Goal: Task Accomplishment & Management: Use online tool/utility

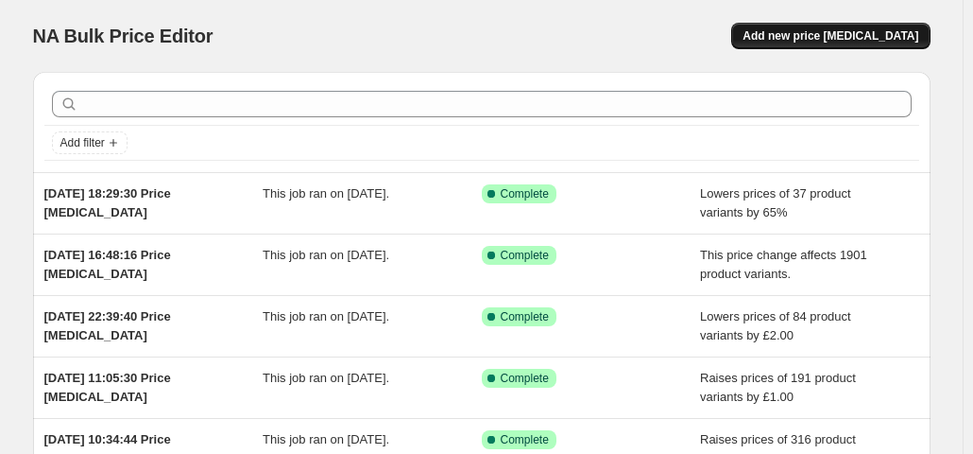
click at [807, 43] on span "Add new price [MEDICAL_DATA]" at bounding box center [831, 35] width 176 height 15
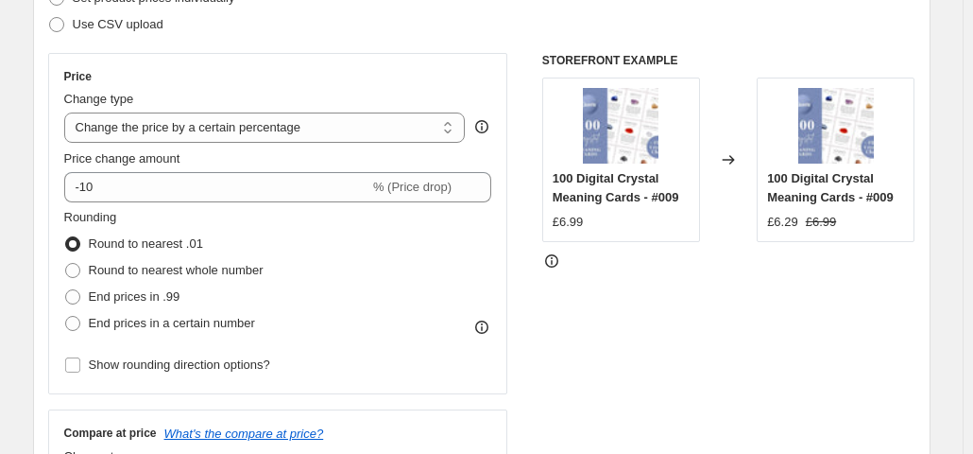
scroll to position [303, 0]
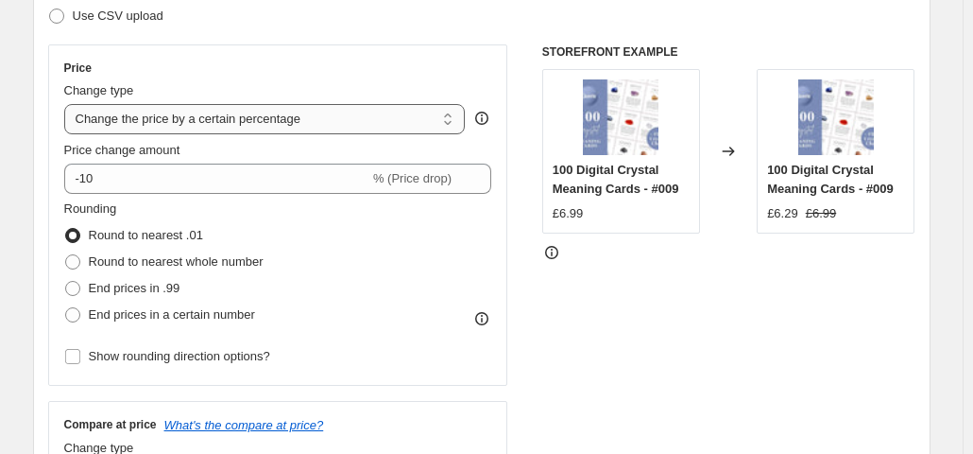
click at [365, 121] on select "Change the price to a certain amount Change the price by a certain amount Chang…" at bounding box center [265, 119] width 402 height 30
select select "by"
click at [68, 104] on select "Change the price to a certain amount Change the price by a certain amount Chang…" at bounding box center [265, 119] width 402 height 30
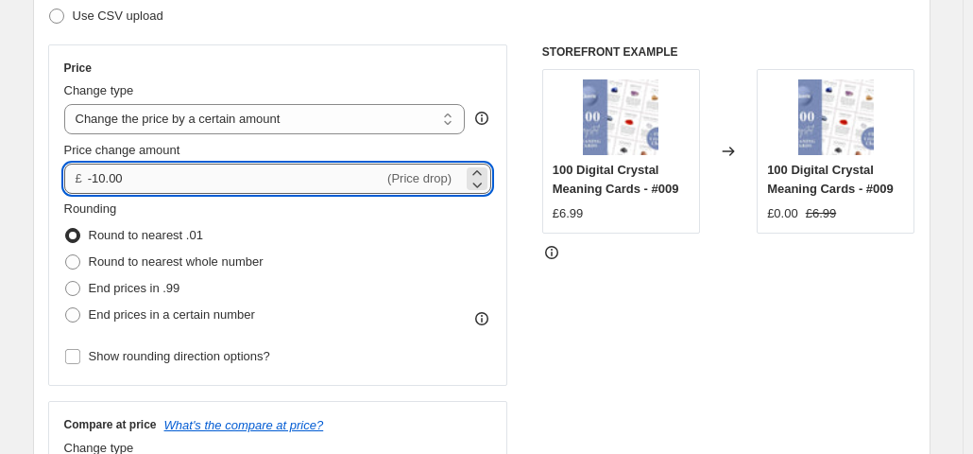
click at [329, 171] on input "-10.00" at bounding box center [236, 179] width 296 height 30
type input "-1"
type input "2.00"
click at [649, 314] on div "STOREFRONT EXAMPLE 100 Digital Crystal Meaning Cards - #009 £6.99 Changed to 10…" at bounding box center [729, 275] width 373 height 463
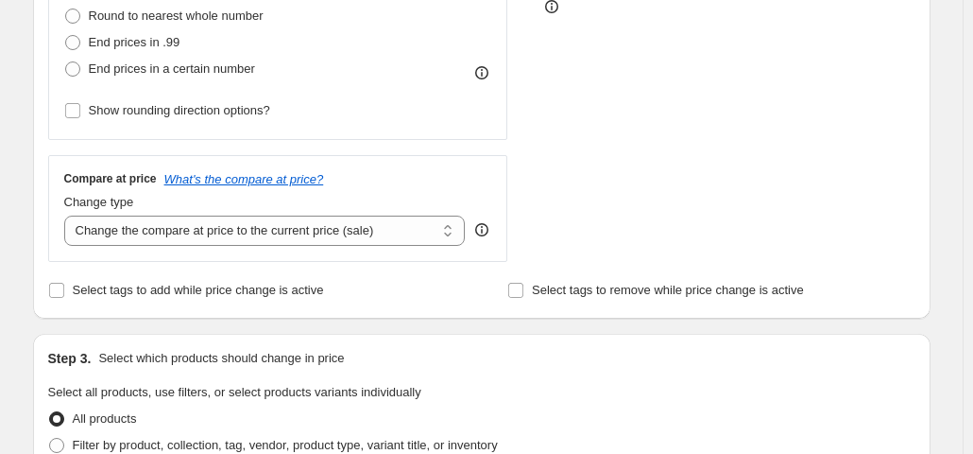
scroll to position [574, 0]
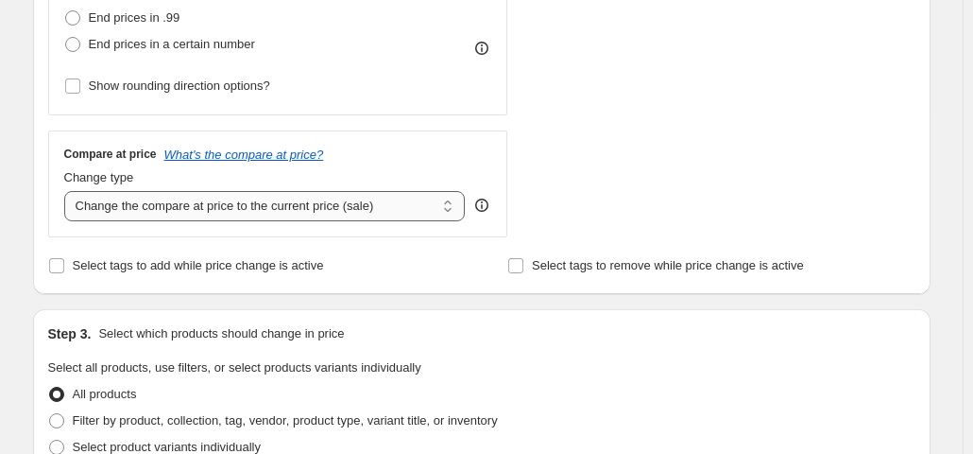
click at [326, 197] on select "Change the compare at price to the current price (sale) Change the compare at p…" at bounding box center [265, 206] width 402 height 30
select select "no_change"
click at [68, 191] on select "Change the compare at price to the current price (sale) Change the compare at p…" at bounding box center [265, 206] width 402 height 30
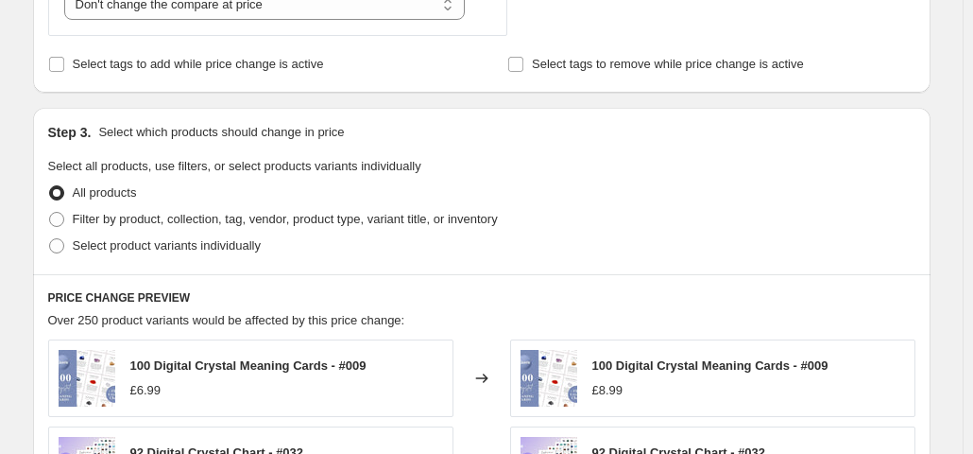
scroll to position [820, 0]
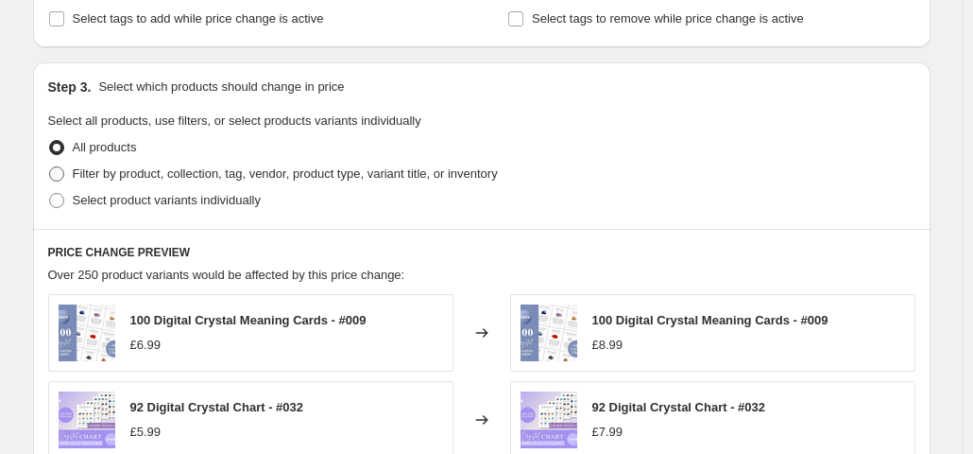
click at [318, 173] on span "Filter by product, collection, tag, vendor, product type, variant title, or inv…" at bounding box center [285, 173] width 425 height 14
click at [50, 167] on input "Filter by product, collection, tag, vendor, product type, variant title, or inv…" at bounding box center [49, 166] width 1 height 1
radio input "true"
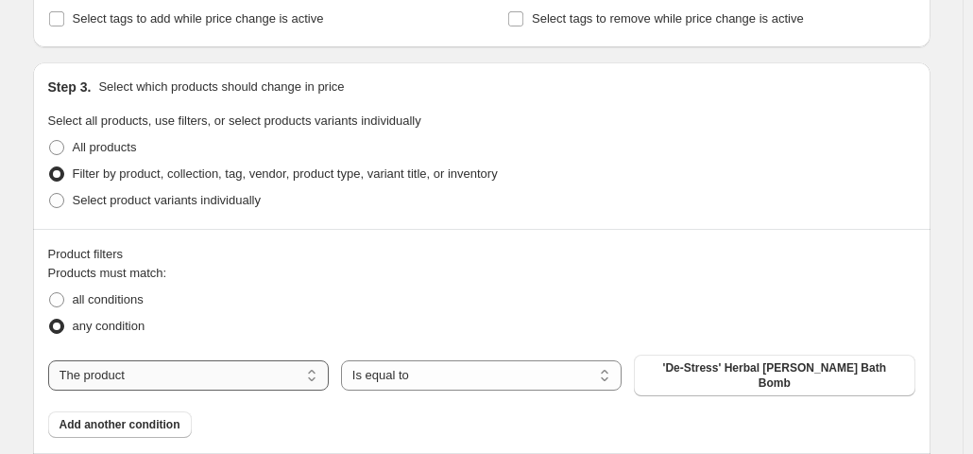
click at [225, 382] on select "The product The product's collection The product's tag The product's vendor The…" at bounding box center [188, 375] width 281 height 30
select select "collection"
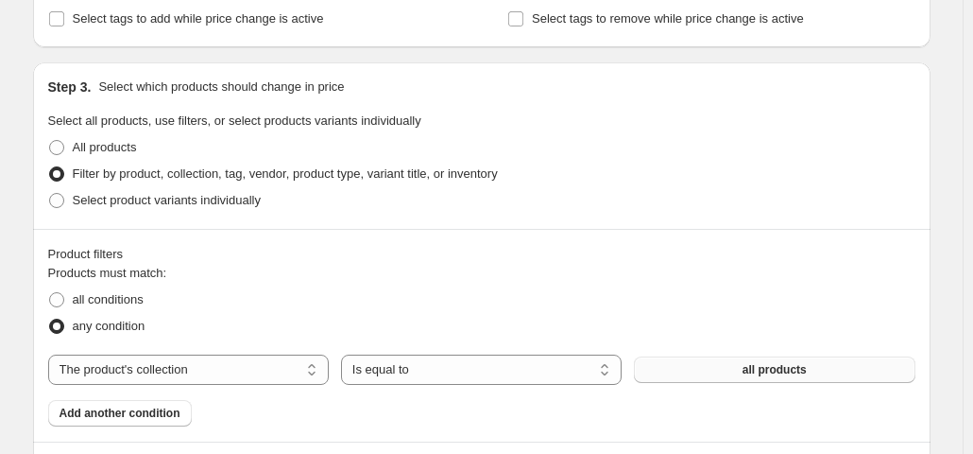
click at [712, 368] on button "all products" at bounding box center [774, 369] width 281 height 26
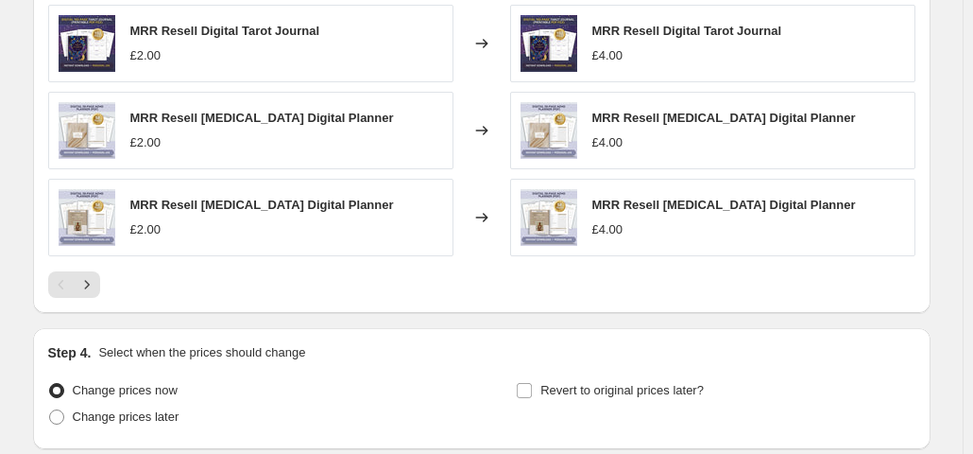
scroll to position [1645, 0]
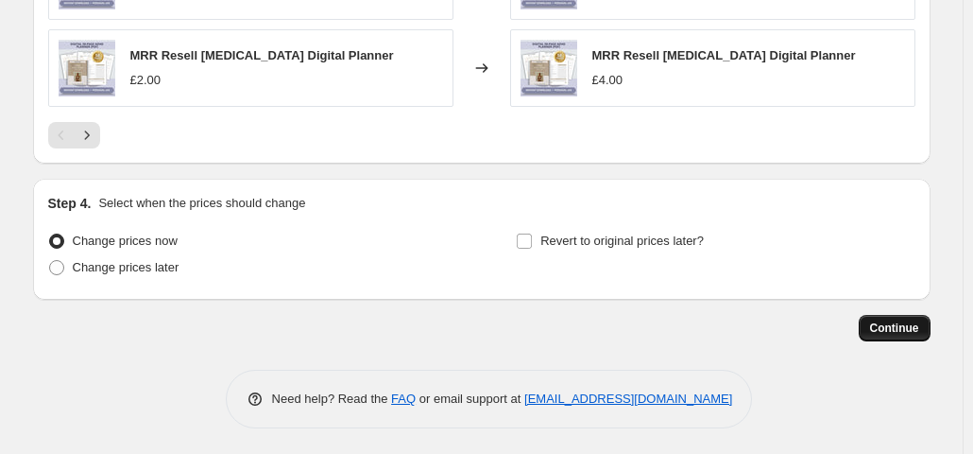
click at [890, 326] on span "Continue" at bounding box center [894, 327] width 49 height 15
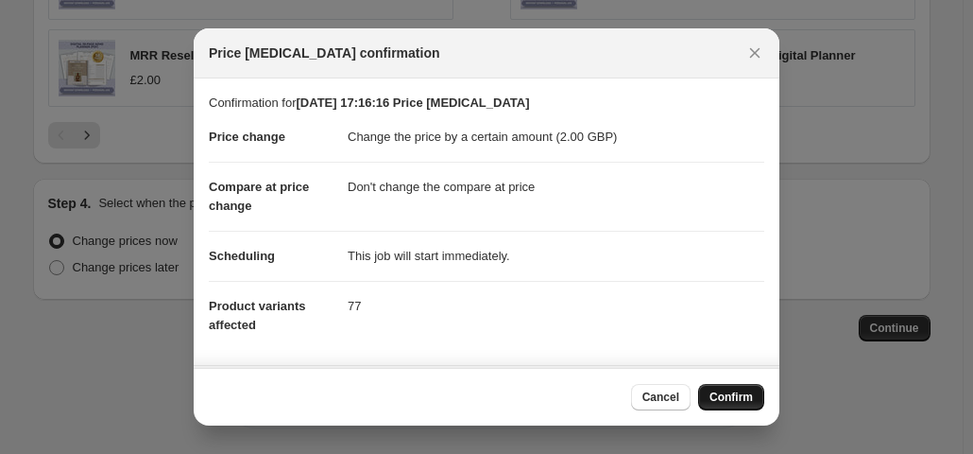
click at [738, 391] on span "Confirm" at bounding box center [731, 396] width 43 height 15
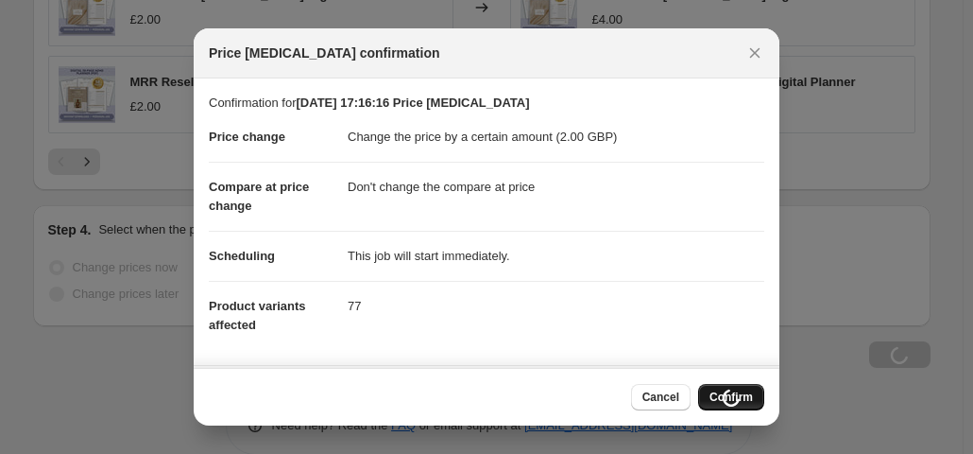
scroll to position [1645, 0]
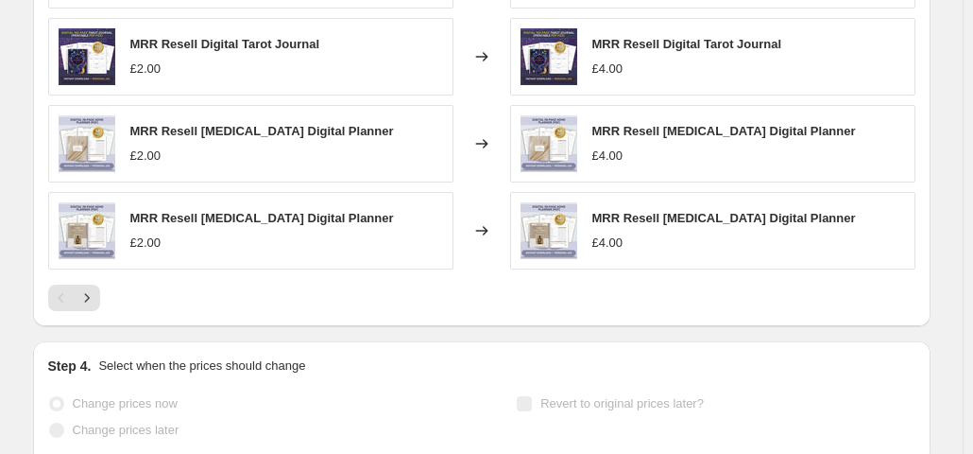
select select "by"
select select "no_change"
select select "collection"
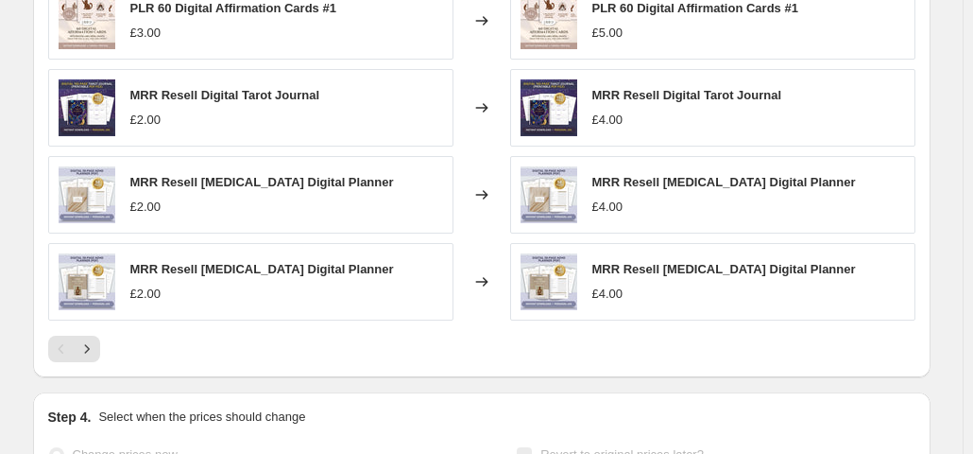
scroll to position [0, 0]
